Goal: Entertainment & Leisure: Consume media (video, audio)

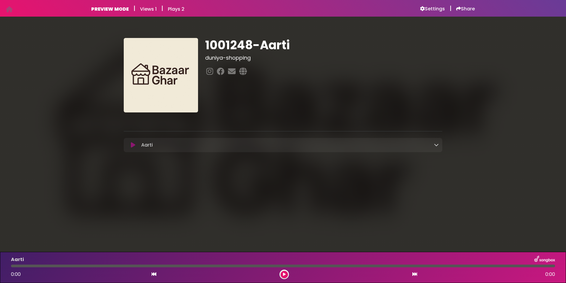
click at [134, 145] on icon at bounding box center [133, 145] width 4 height 6
click at [131, 145] on icon at bounding box center [133, 145] width 4 height 6
click at [133, 144] on icon at bounding box center [133, 145] width 4 height 6
click at [286, 273] on button at bounding box center [284, 273] width 7 height 7
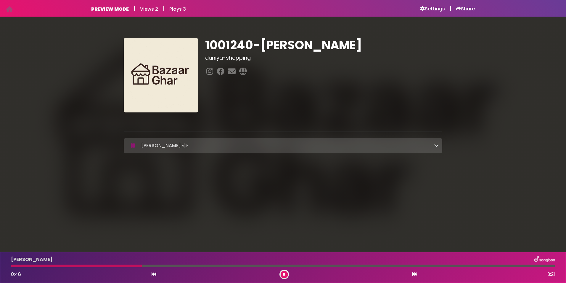
click at [20, 264] on div at bounding box center [76, 265] width 131 height 3
click at [239, 264] on div "Shatakshi 0:33 3:21" at bounding box center [282, 266] width 551 height 23
click at [240, 265] on div at bounding box center [283, 265] width 544 height 3
